Goal: Information Seeking & Learning: Find specific page/section

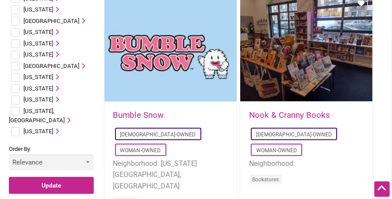
scroll to position [549, 0]
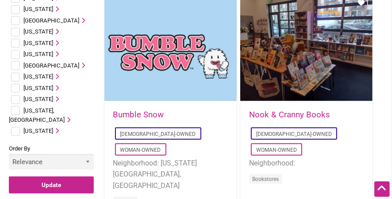
click at [15, 96] on input "checkbox" at bounding box center [15, 100] width 9 height 9
checkbox input "true"
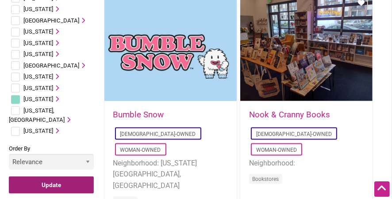
click at [31, 177] on input "Update" at bounding box center [51, 185] width 85 height 17
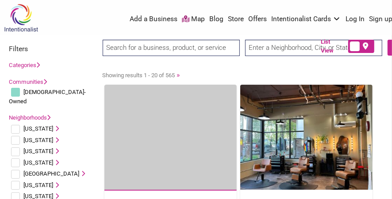
click at [297, 50] on input "text" at bounding box center [313, 48] width 137 height 16
type input "Steilacoom, WA 98388, USA"
click at [380, 48] on div "List View" at bounding box center [352, 46] width 62 height 13
click at [196, 51] on input "search" at bounding box center [171, 48] width 137 height 16
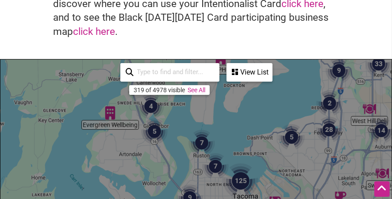
scroll to position [83, 0]
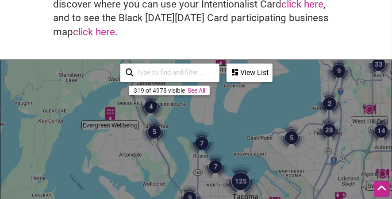
click at [189, 70] on input "search" at bounding box center [174, 73] width 80 height 16
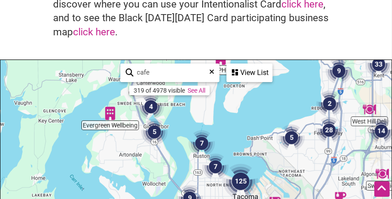
type input "cafe"
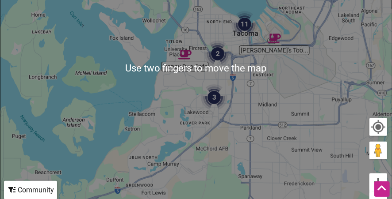
scroll to position [247, 0]
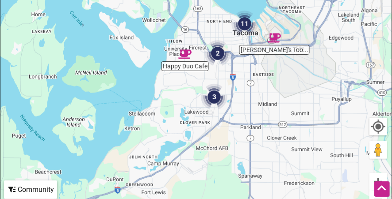
click at [182, 53] on img "Happy Duo Cafe" at bounding box center [185, 54] width 20 height 20
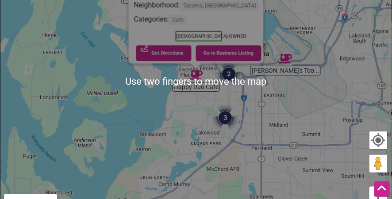
scroll to position [234, 0]
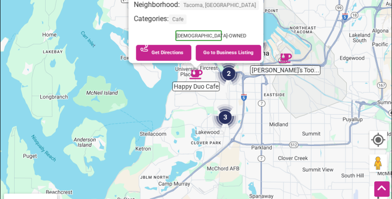
click at [222, 119] on img "3" at bounding box center [225, 118] width 34 height 34
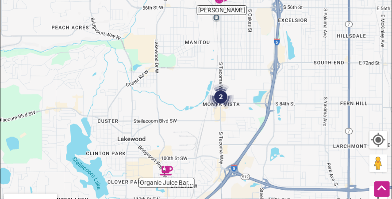
click at [221, 97] on img "2" at bounding box center [221, 97] width 34 height 34
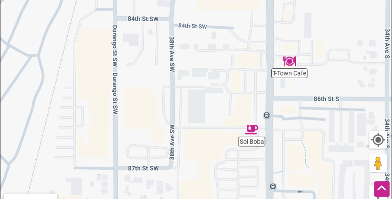
click at [291, 61] on img "T-Town Cafe" at bounding box center [289, 61] width 20 height 20
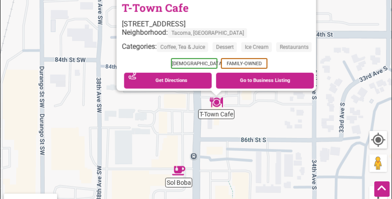
click at [176, 174] on img "Sol Boba" at bounding box center [178, 171] width 20 height 20
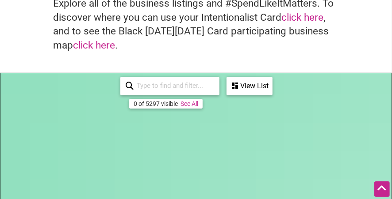
scroll to position [121, 0]
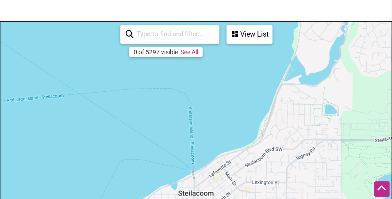
click at [188, 34] on input "search" at bounding box center [174, 34] width 80 height 16
type input "f"
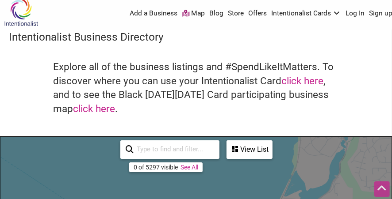
scroll to position [0, 0]
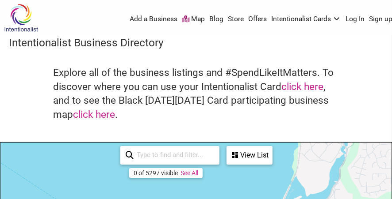
click at [228, 18] on link "Store" at bounding box center [236, 20] width 16 height 10
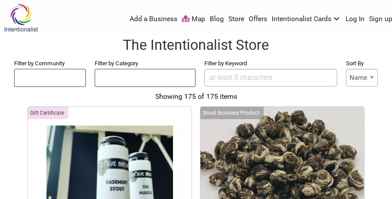
select select
click at [41, 77] on ul at bounding box center [50, 76] width 71 height 14
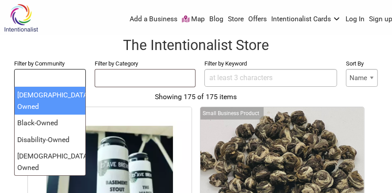
select select "1370"
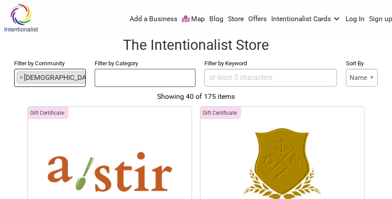
click at [165, 82] on ul at bounding box center [145, 76] width 100 height 14
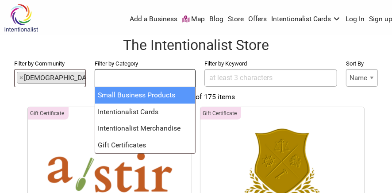
click at [278, 75] on input "Filter by Keyword" at bounding box center [270, 78] width 133 height 18
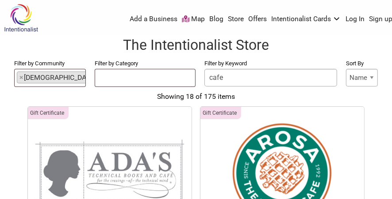
type input "cafe"
click at [182, 19] on link "Map" at bounding box center [193, 20] width 23 height 10
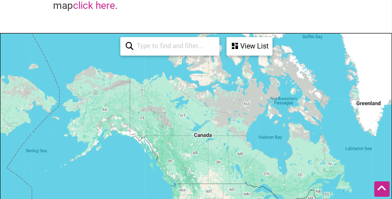
scroll to position [110, 0]
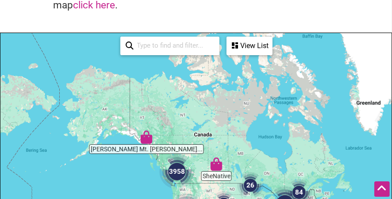
click at [249, 44] on div "View List" at bounding box center [249, 46] width 44 height 17
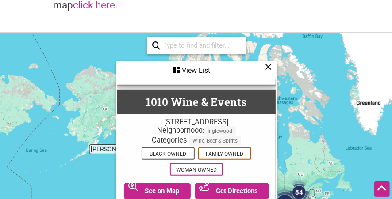
scroll to position [126, 0]
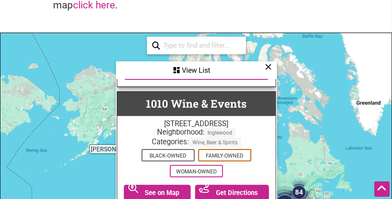
click at [203, 43] on input "search" at bounding box center [200, 46] width 80 height 16
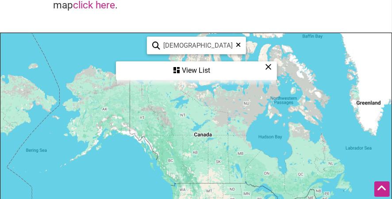
scroll to position [0, 0]
type input "[DEMOGRAPHIC_DATA] own cafe"
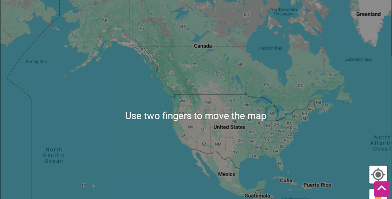
scroll to position [199, 0]
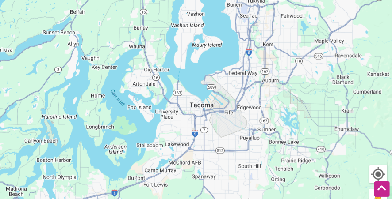
click at [276, 141] on div "To navigate, press the arrow keys." at bounding box center [195, 116] width 391 height 344
click at [268, 107] on div "To navigate, press the arrow keys." at bounding box center [195, 116] width 391 height 344
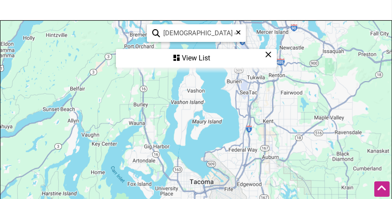
scroll to position [127, 0]
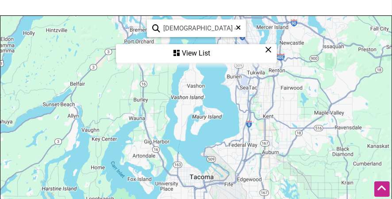
click at [211, 52] on div "View List" at bounding box center [196, 53] width 159 height 17
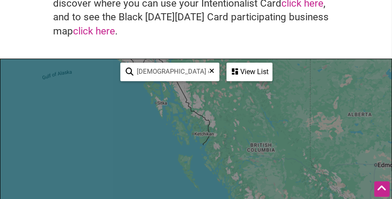
scroll to position [83, 0]
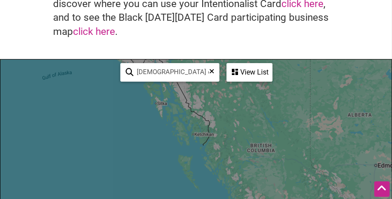
click at [252, 69] on div "View List" at bounding box center [249, 72] width 44 height 17
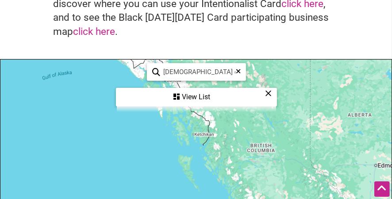
click at [216, 97] on div "View List" at bounding box center [196, 97] width 159 height 17
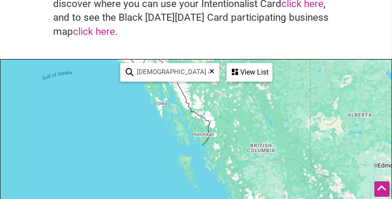
click at [255, 65] on div "View List" at bounding box center [249, 72] width 44 height 17
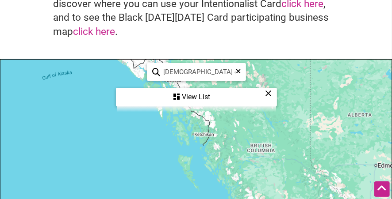
click at [233, 74] on input "lgbtq own cafe" at bounding box center [200, 72] width 80 height 16
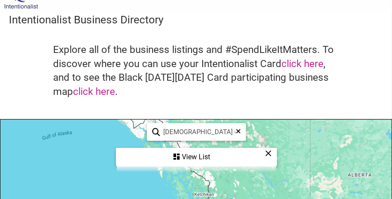
scroll to position [0, 0]
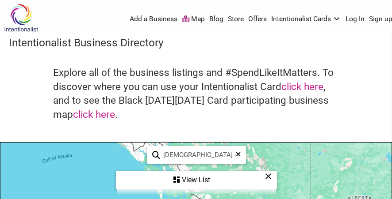
click at [25, 18] on img at bounding box center [21, 18] width 42 height 29
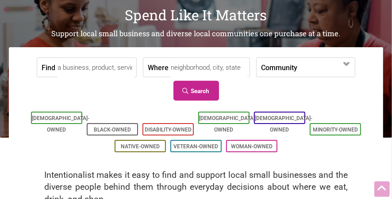
scroll to position [70, 0]
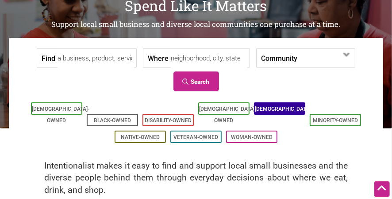
click at [293, 107] on link "[DEMOGRAPHIC_DATA]-Owned" at bounding box center [283, 115] width 57 height 18
